Goal: Find specific page/section: Find specific page/section

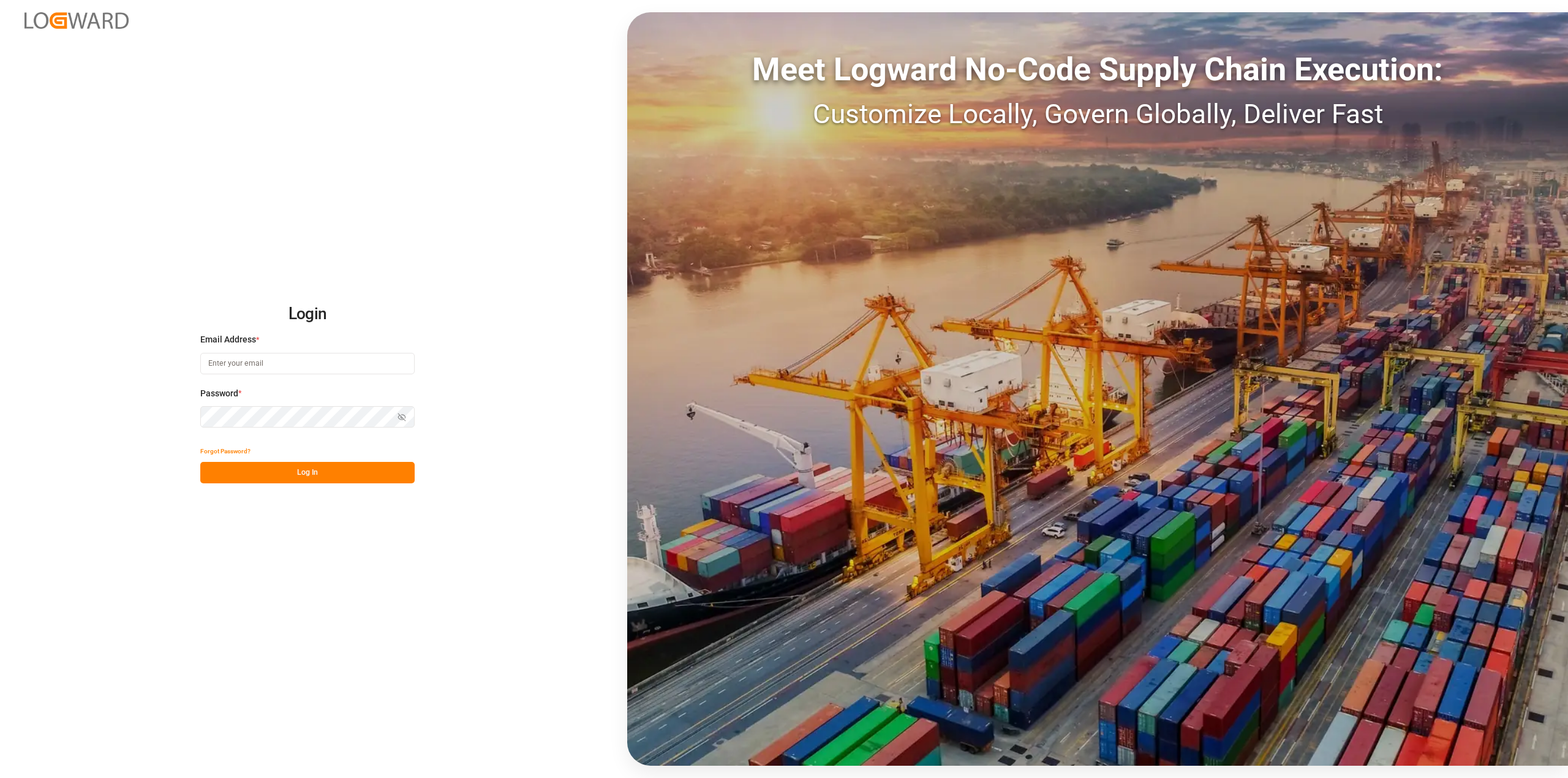
type input "[EMAIL_ADDRESS][DOMAIN_NAME]"
click at [395, 466] on button "Log In" at bounding box center [307, 473] width 215 height 21
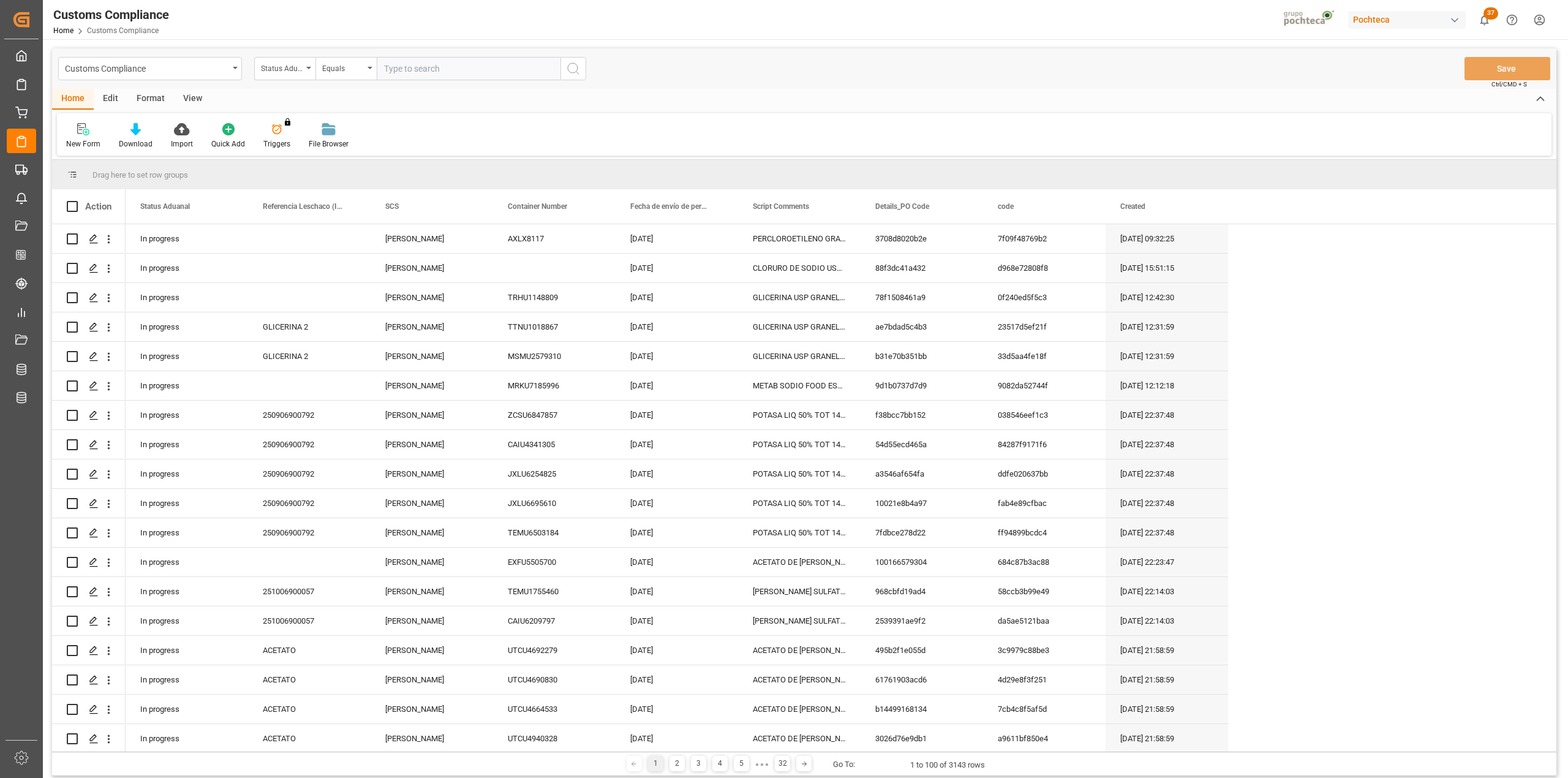
click at [199, 94] on div "View" at bounding box center [192, 99] width 37 height 21
click at [65, 129] on div "Default" at bounding box center [78, 136] width 42 height 27
click at [245, 101] on div "Home Edit Format View" at bounding box center [804, 99] width 1504 height 21
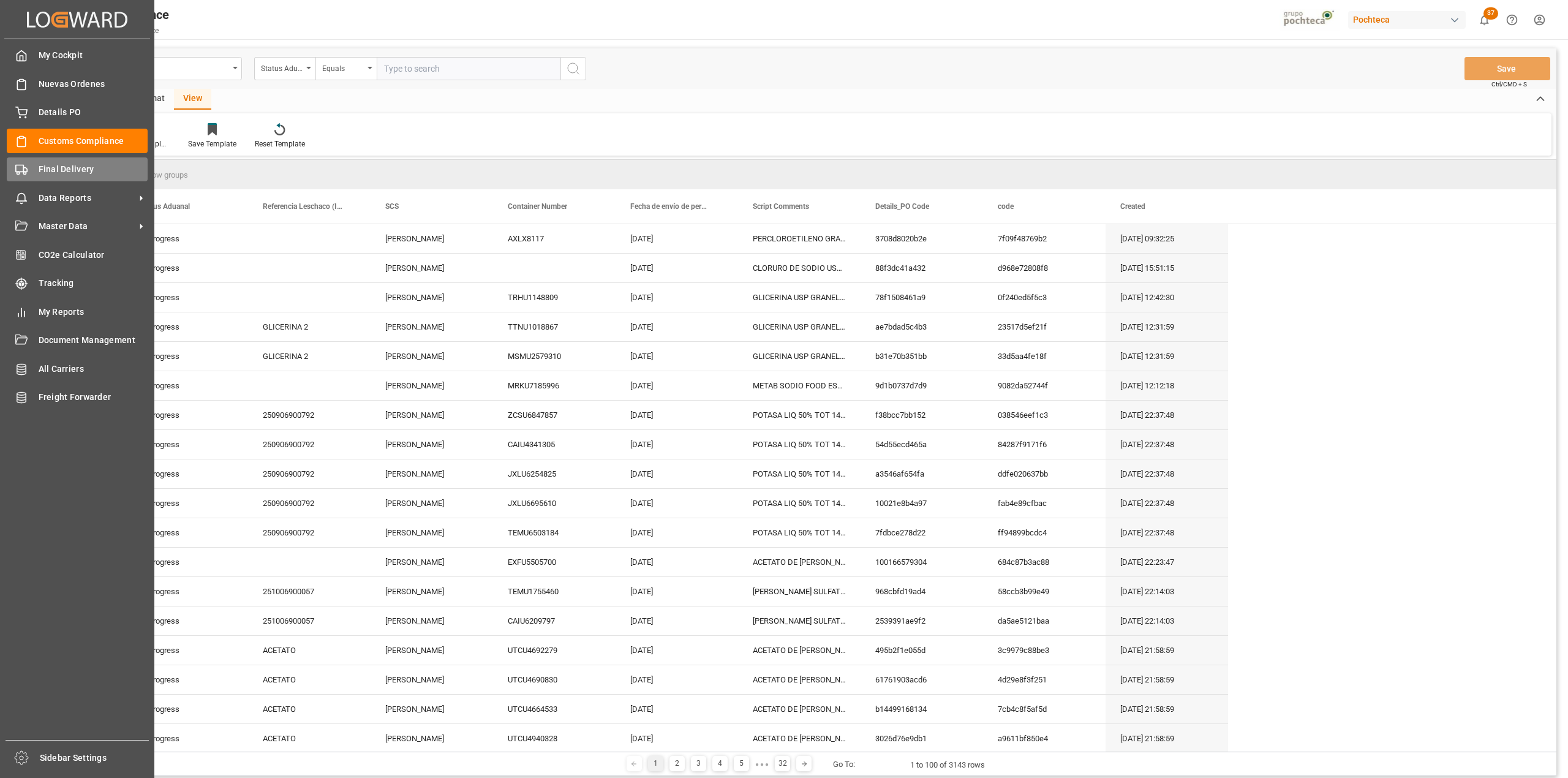
click at [24, 172] on icon at bounding box center [21, 169] width 12 height 12
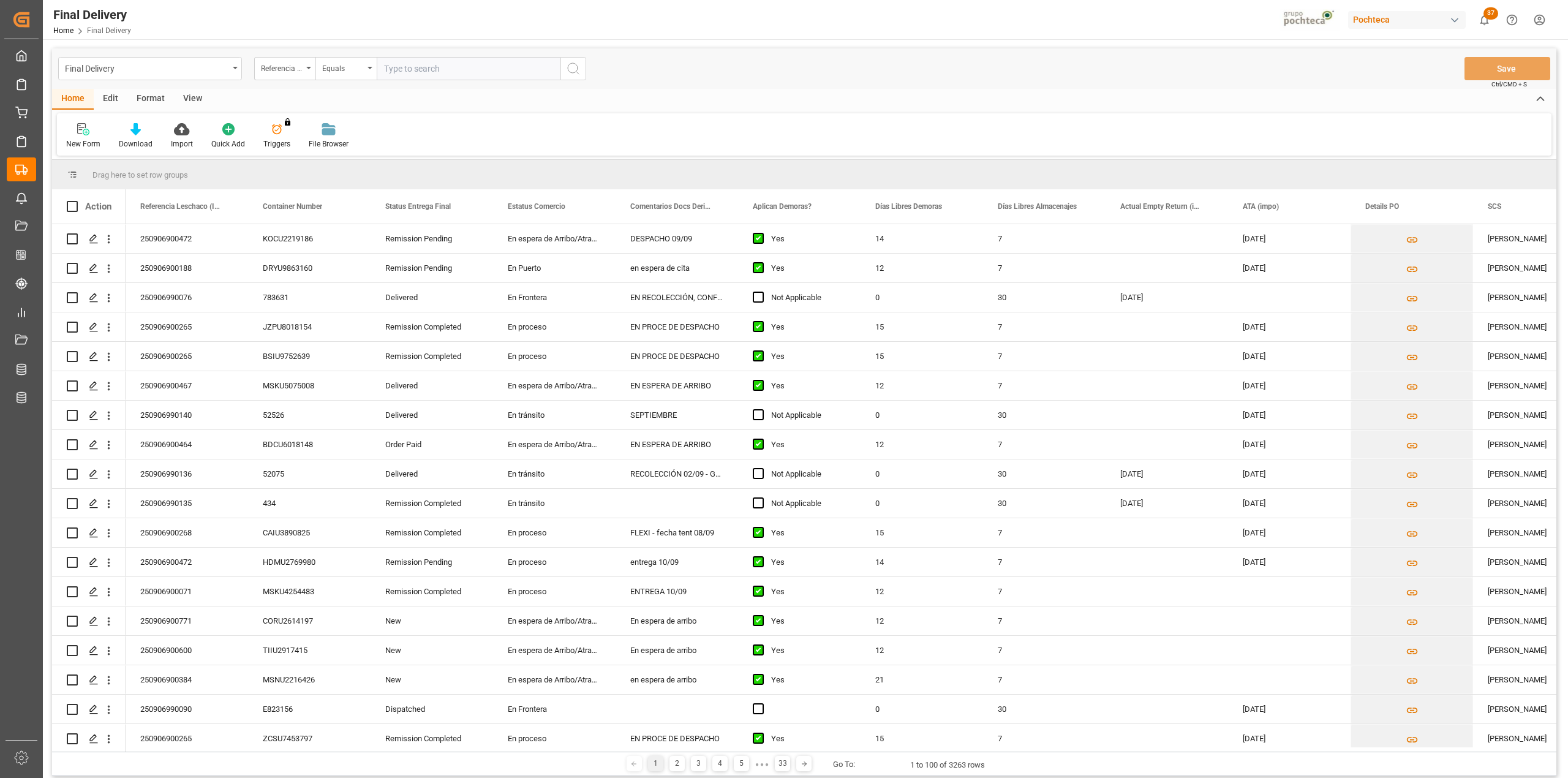
click at [197, 92] on div "View" at bounding box center [192, 99] width 37 height 21
click at [76, 139] on div "Default" at bounding box center [78, 144] width 24 height 11
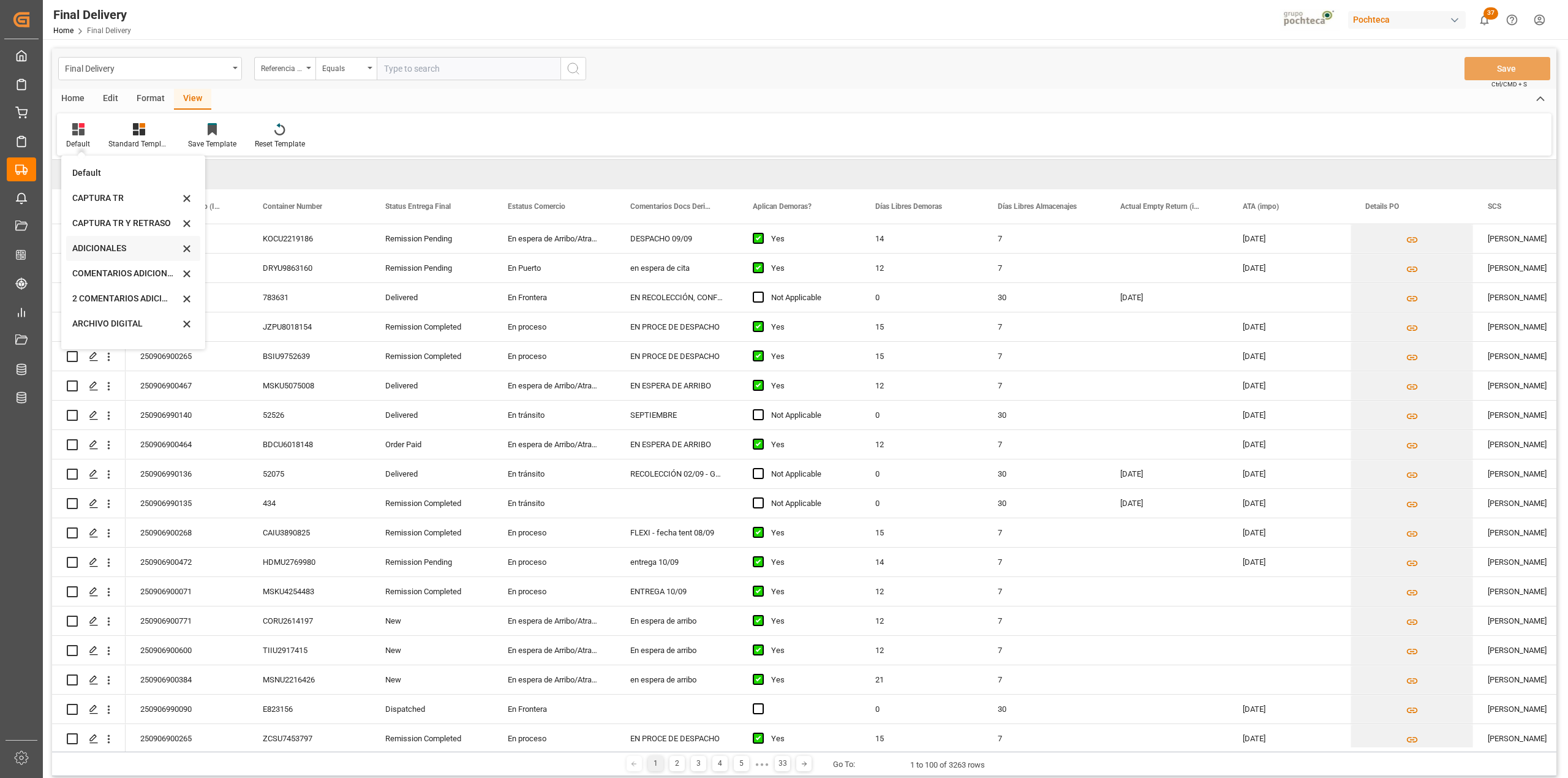
scroll to position [117, 0]
click at [104, 332] on div "CAPTURA TR Y RETRASO CON ENTREGA Y SUCURSAL" at bounding box center [126, 332] width 107 height 13
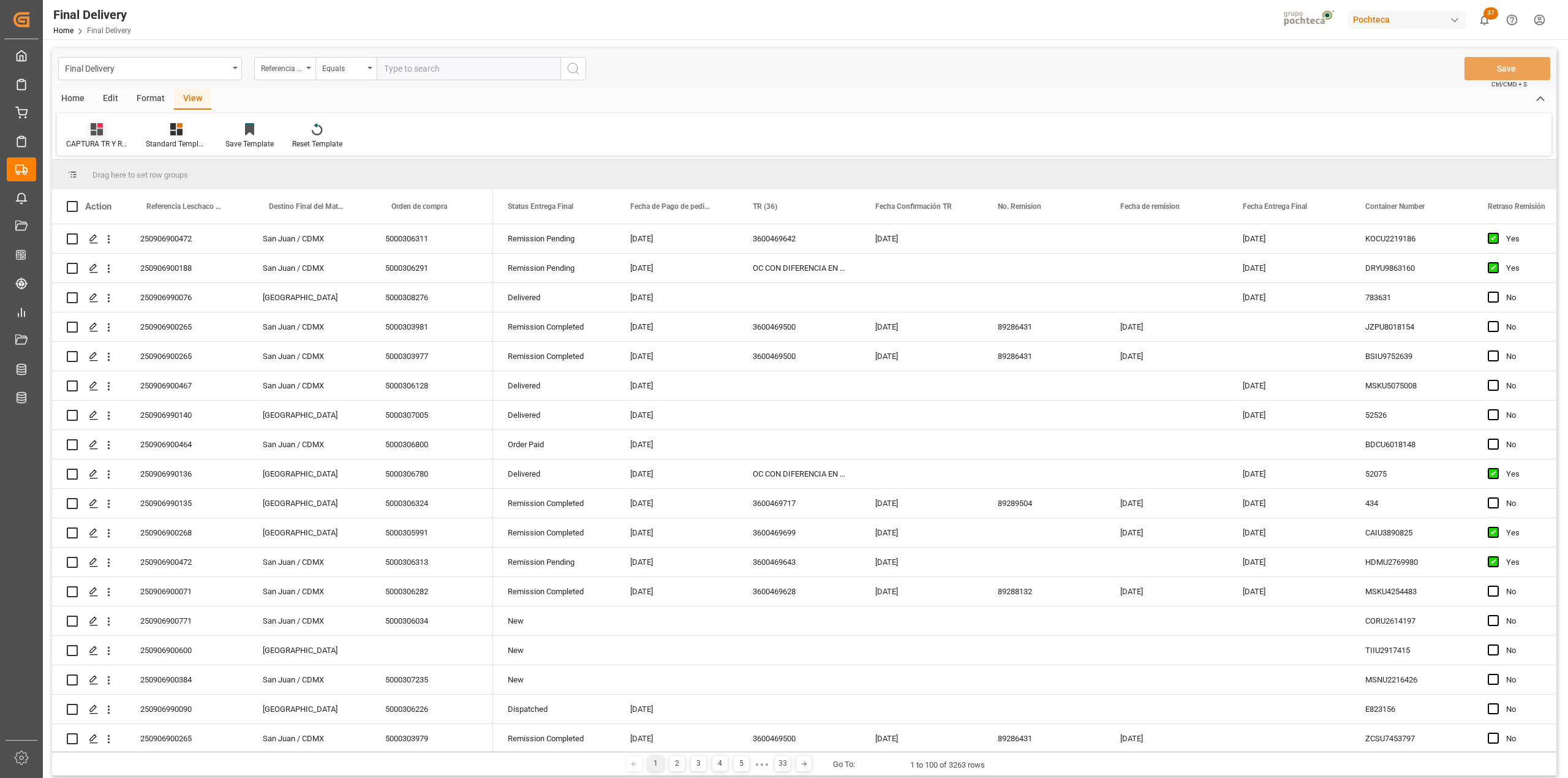
click at [98, 133] on icon at bounding box center [97, 129] width 12 height 12
click at [113, 334] on div "CAPTURA TR Y RETRASO CON ENTREGA Y SUCURSAL" at bounding box center [129, 332] width 107 height 13
click at [149, 94] on div "Format" at bounding box center [150, 99] width 46 height 21
click at [145, 130] on icon at bounding box center [140, 129] width 12 height 12
click at [159, 177] on div "DESTINO PARA REMI" at bounding box center [169, 173] width 81 height 13
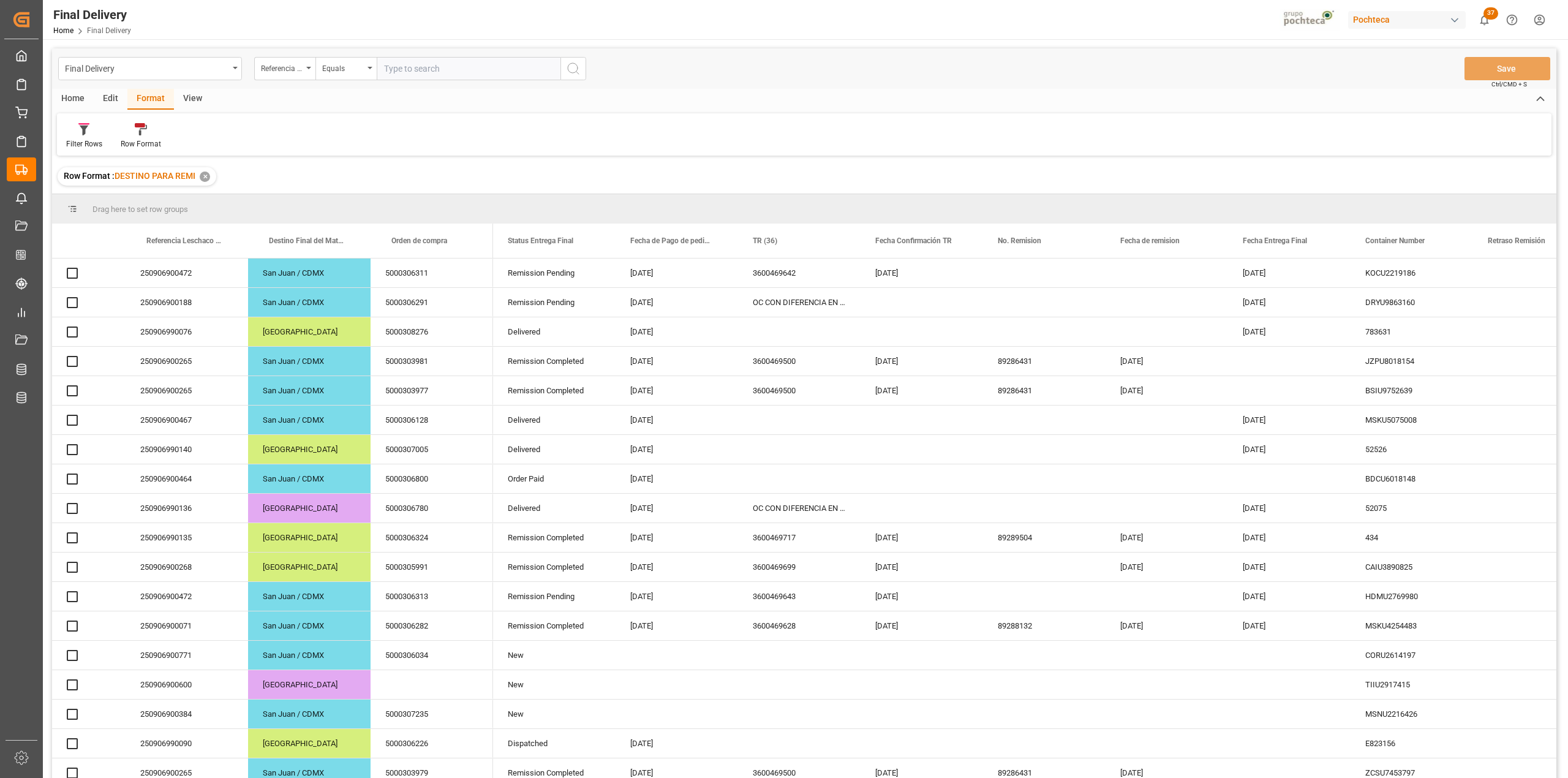
click at [1000, 175] on div "Row Format : DESTINO PARA REMI ✕" at bounding box center [804, 177] width 1504 height 34
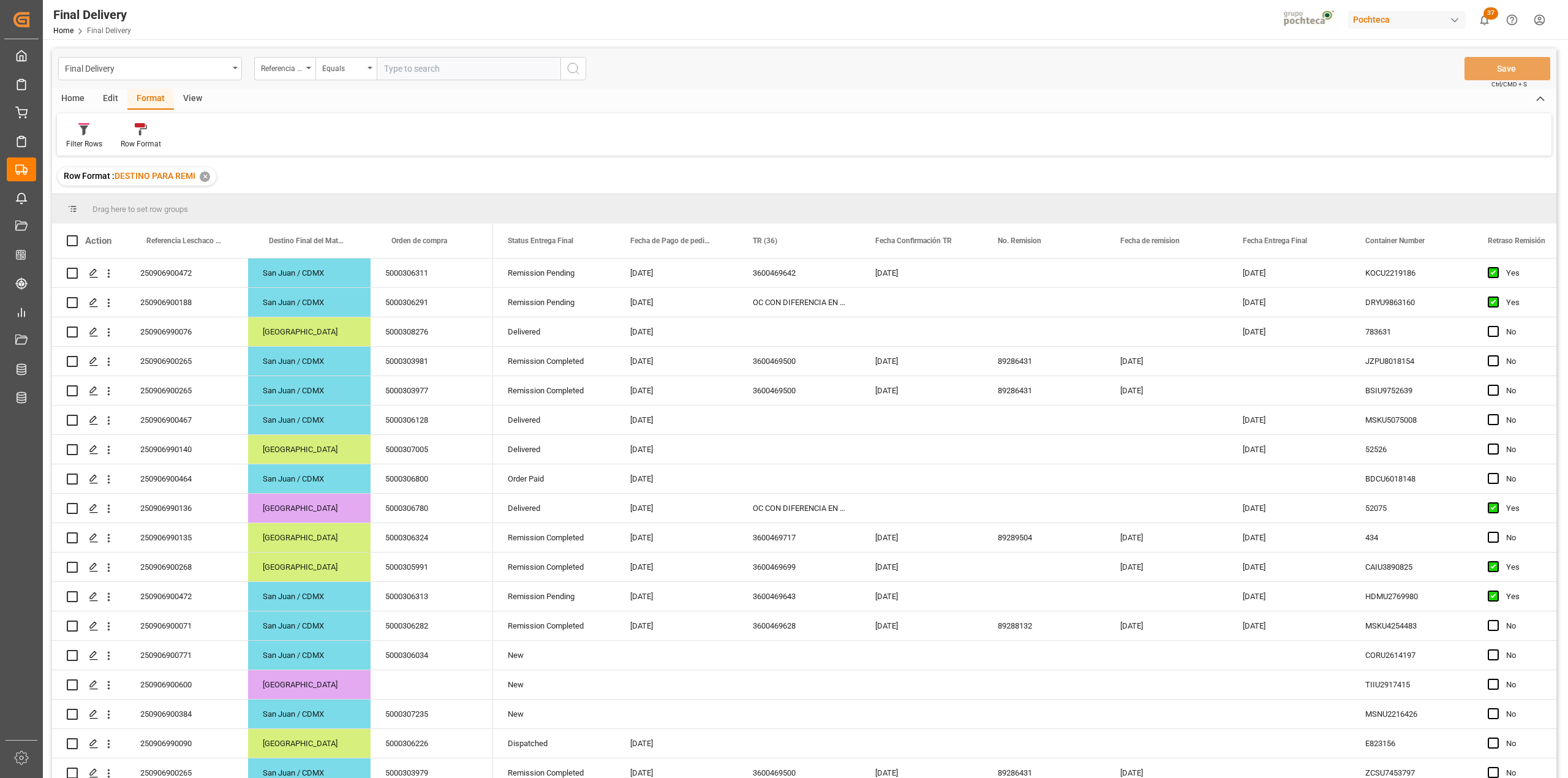
scroll to position [400, 0]
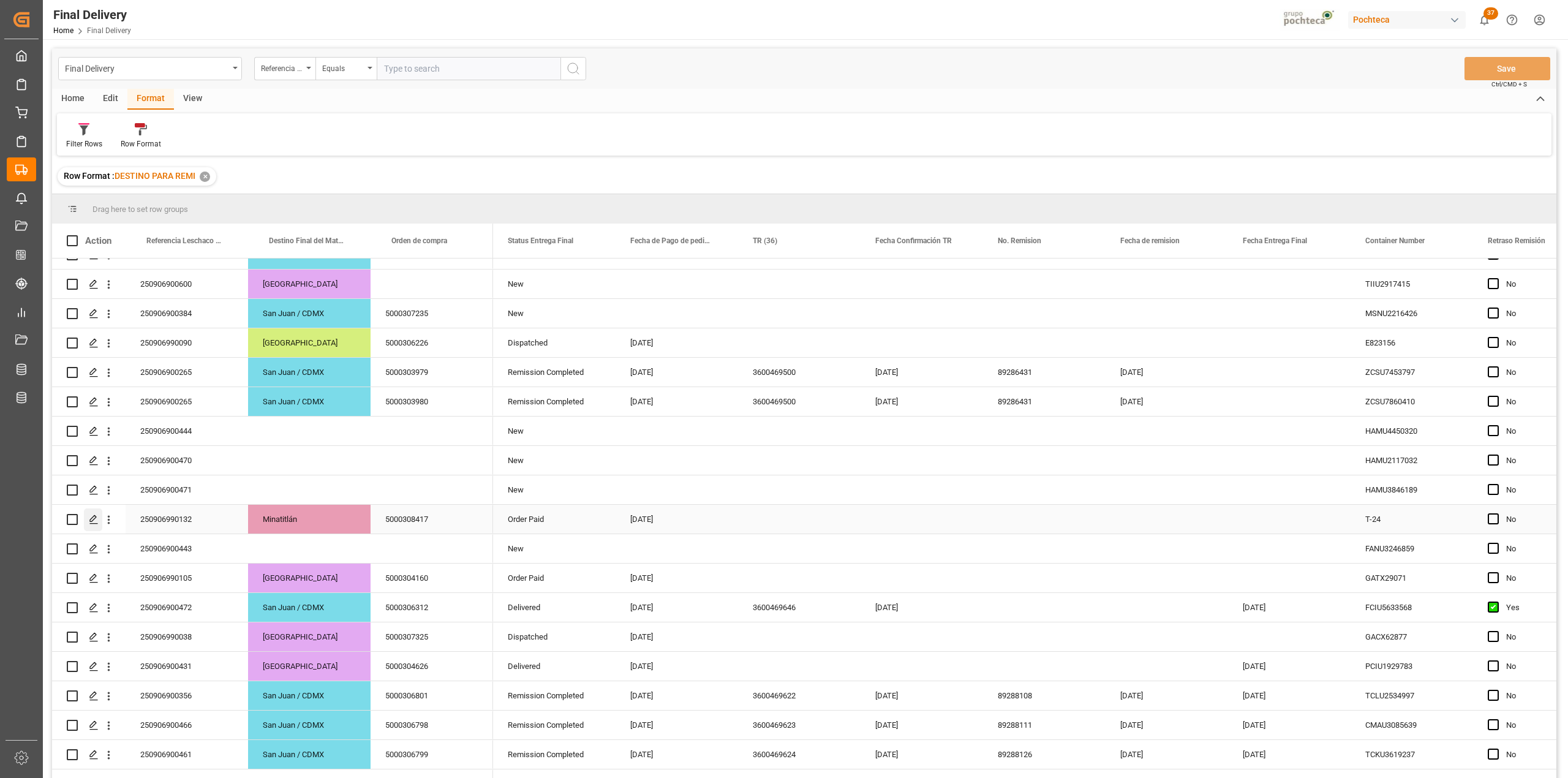
click at [99, 526] on div "Press SPACE to select this row." at bounding box center [93, 520] width 19 height 23
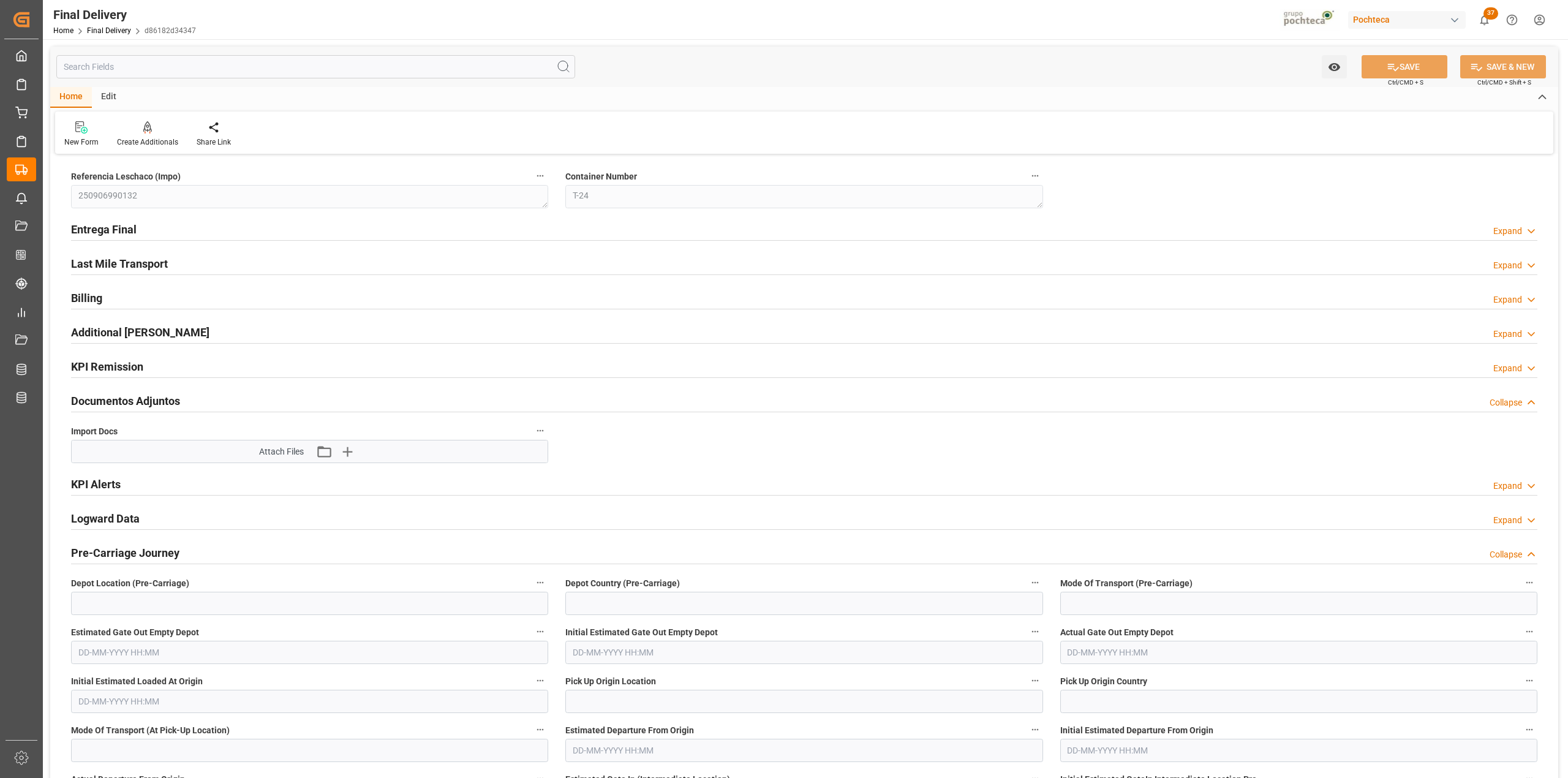
click at [174, 403] on h2 "Documentos Adjuntos" at bounding box center [125, 400] width 109 height 16
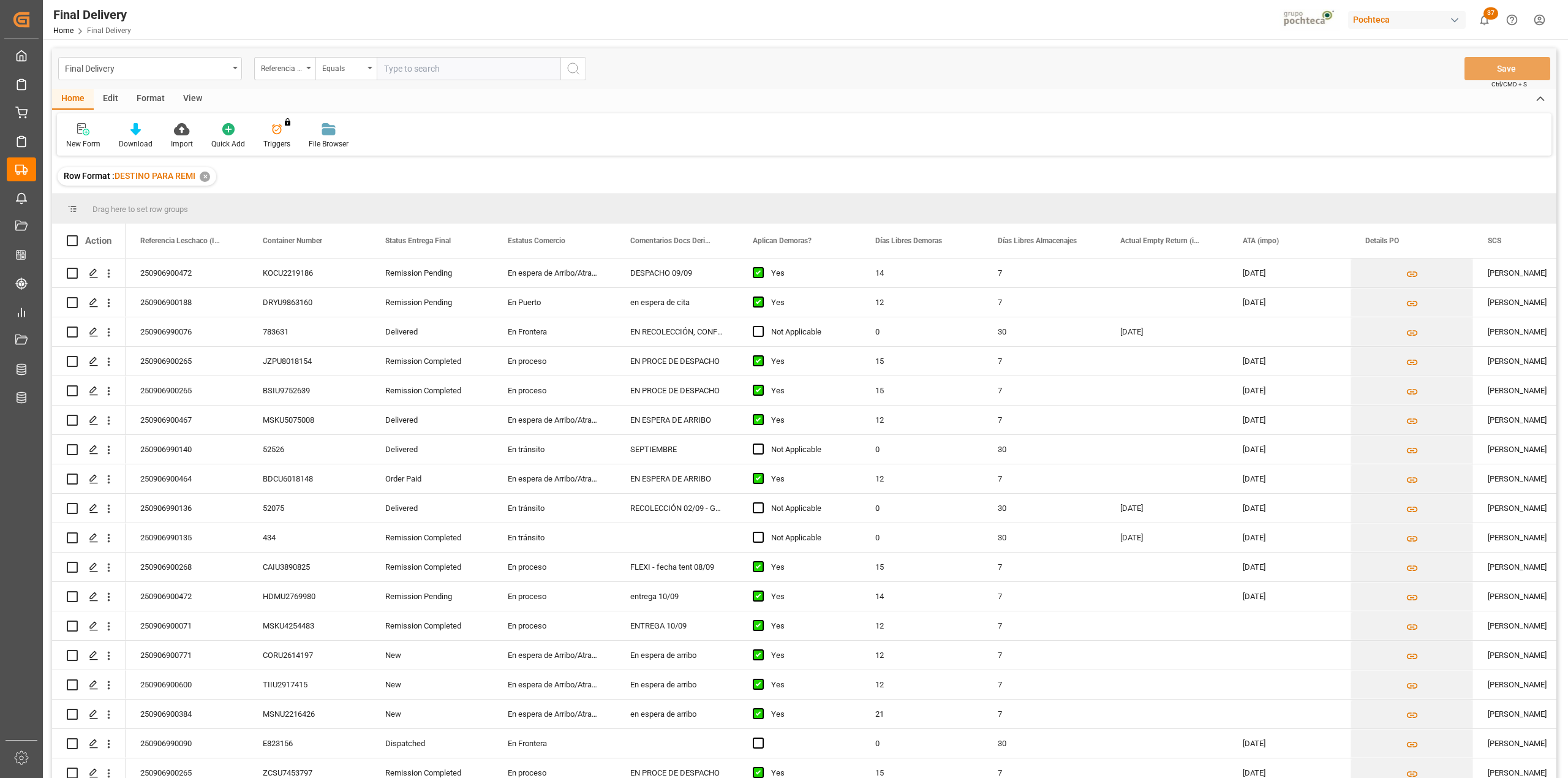
click at [197, 93] on div "View" at bounding box center [192, 99] width 37 height 21
click at [74, 128] on icon at bounding box center [78, 129] width 12 height 12
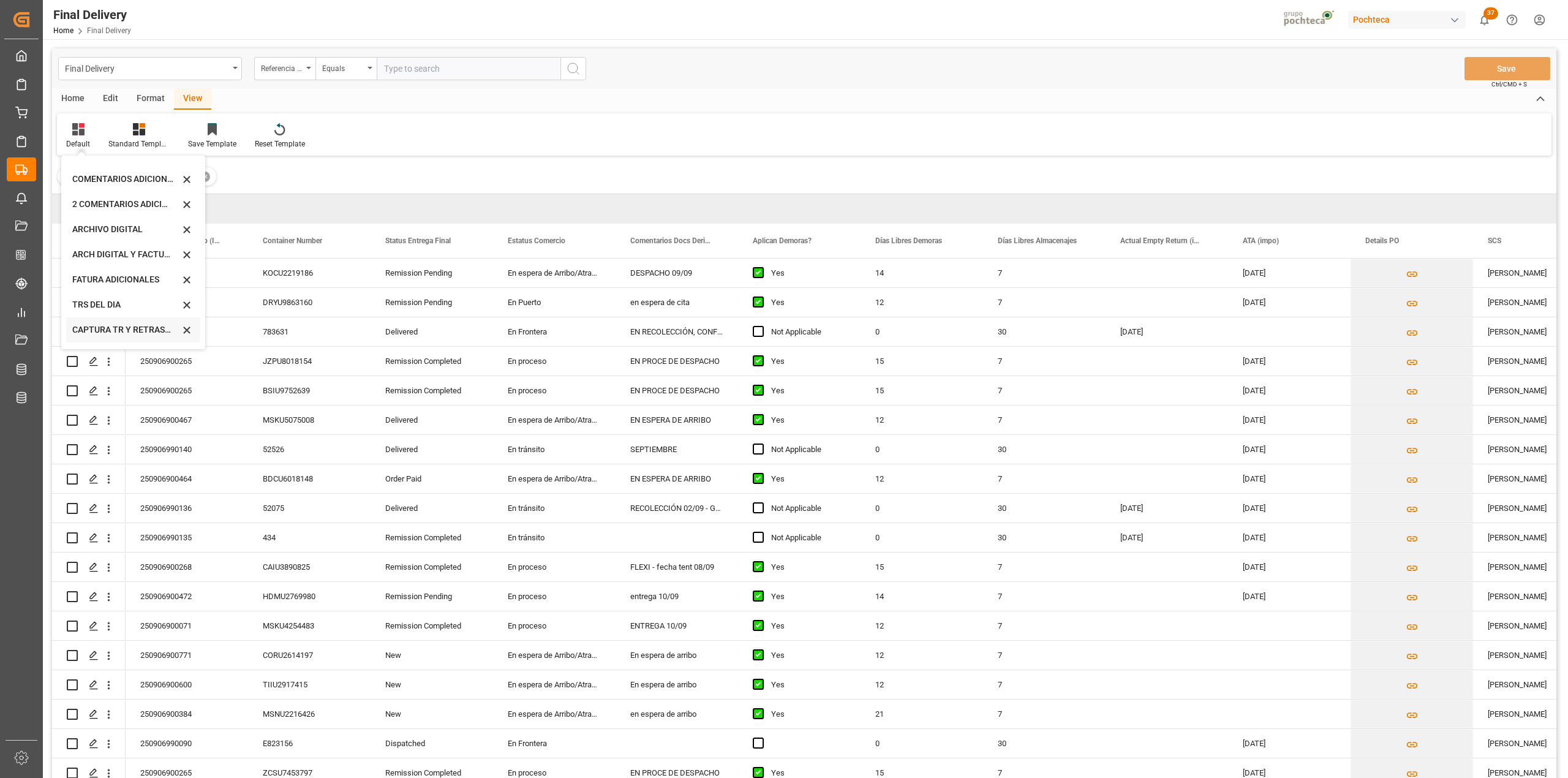
scroll to position [117, 0]
click at [115, 320] on div "CAPTURA TR Y RETRASO CON ENTREGA Y SUCURSAL" at bounding box center [134, 331] width 134 height 25
